Goal: Transaction & Acquisition: Obtain resource

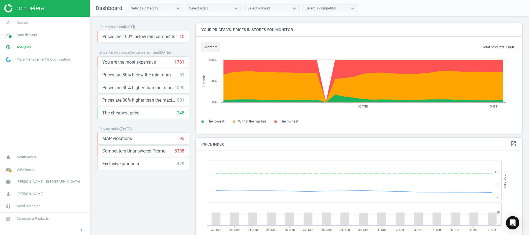
scroll to position [123, 333]
click at [8, 170] on icon "cloud_done" at bounding box center [8, 169] width 11 height 11
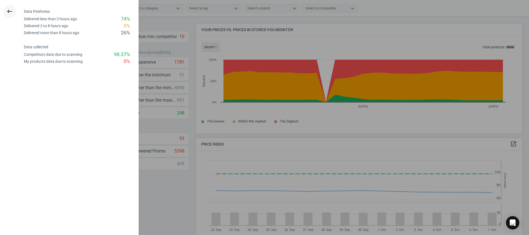
click at [10, 10] on icon "keyboard_backspace" at bounding box center [9, 11] width 7 height 7
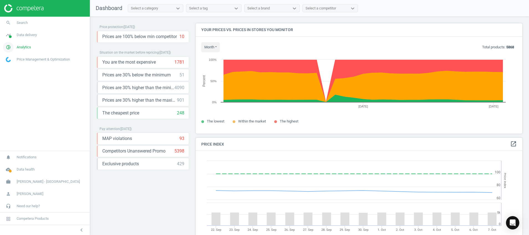
click at [8, 45] on icon "pie_chart_outlined" at bounding box center [8, 47] width 11 height 11
click at [14, 68] on span "Products" at bounding box center [12, 67] width 13 height 4
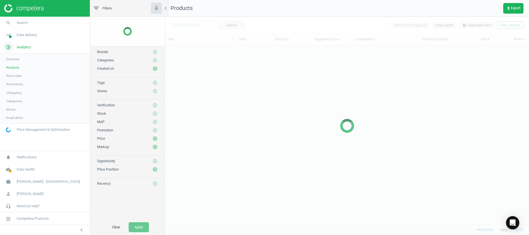
scroll to position [167, 358]
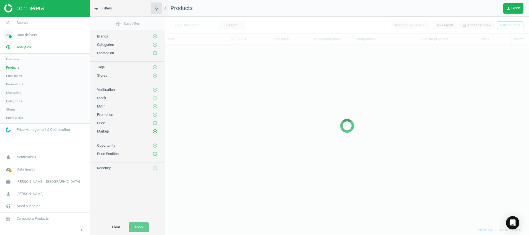
click at [8, 39] on icon "timeline" at bounding box center [8, 35] width 11 height 11
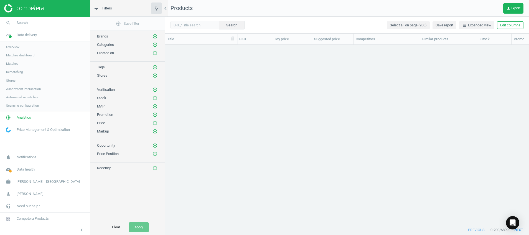
click at [12, 79] on span "Stores" at bounding box center [10, 80] width 9 height 4
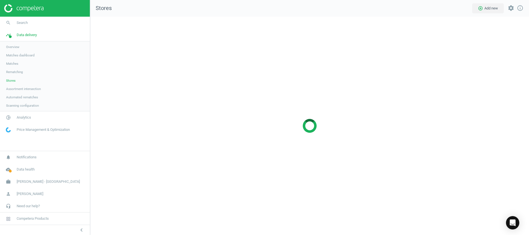
scroll to position [231, 452]
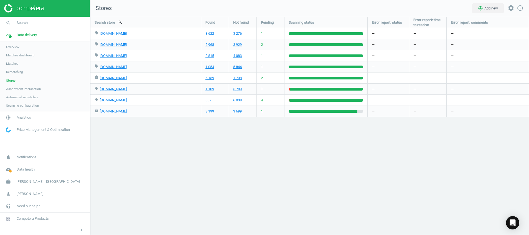
click at [32, 6] on img at bounding box center [23, 8] width 39 height 8
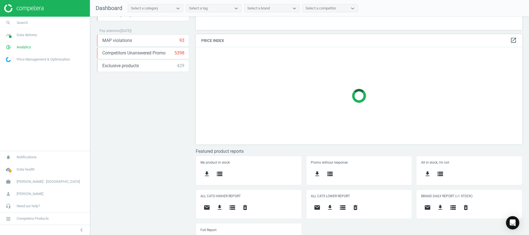
scroll to position [116, 0]
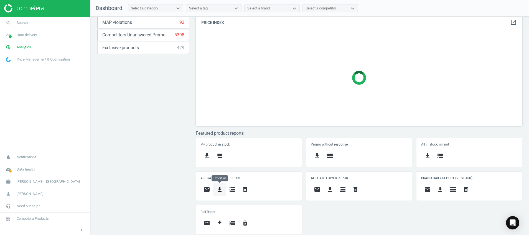
click at [220, 191] on icon "get_app" at bounding box center [219, 189] width 7 height 7
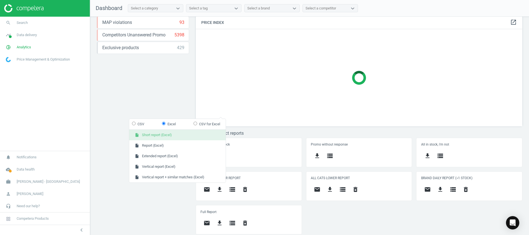
click at [178, 138] on button "insert_drive_file Short report (Excel)" at bounding box center [177, 135] width 97 height 11
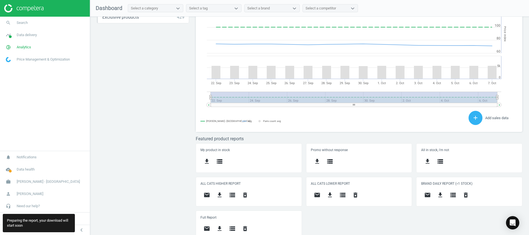
scroll to position [123, 333]
click at [329, 195] on icon "get_app" at bounding box center [330, 194] width 7 height 7
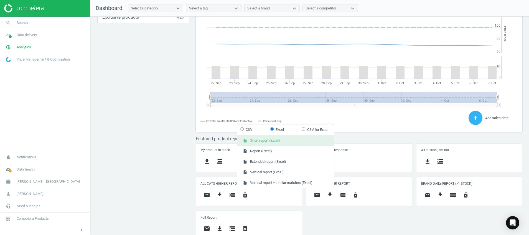
click at [300, 140] on button "insert_drive_file Short report (Excel)" at bounding box center [285, 140] width 97 height 11
